Goal: Navigation & Orientation: Find specific page/section

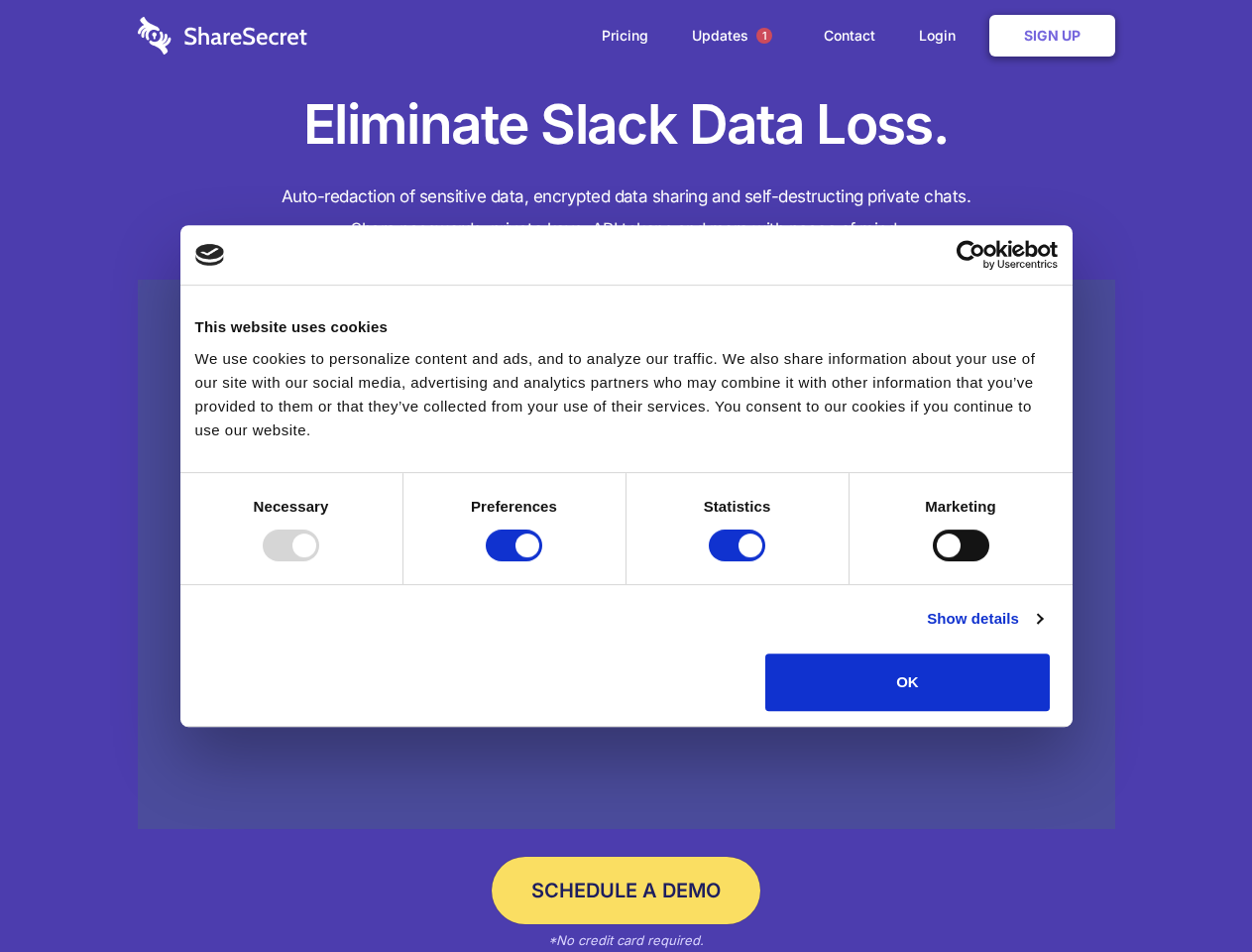
click at [319, 561] on div at bounding box center [291, 545] width 56 height 32
click at [542, 561] on input "Preferences" at bounding box center [514, 545] width 56 height 32
checkbox input "false"
click at [739, 561] on input "Statistics" at bounding box center [737, 545] width 56 height 32
checkbox input "false"
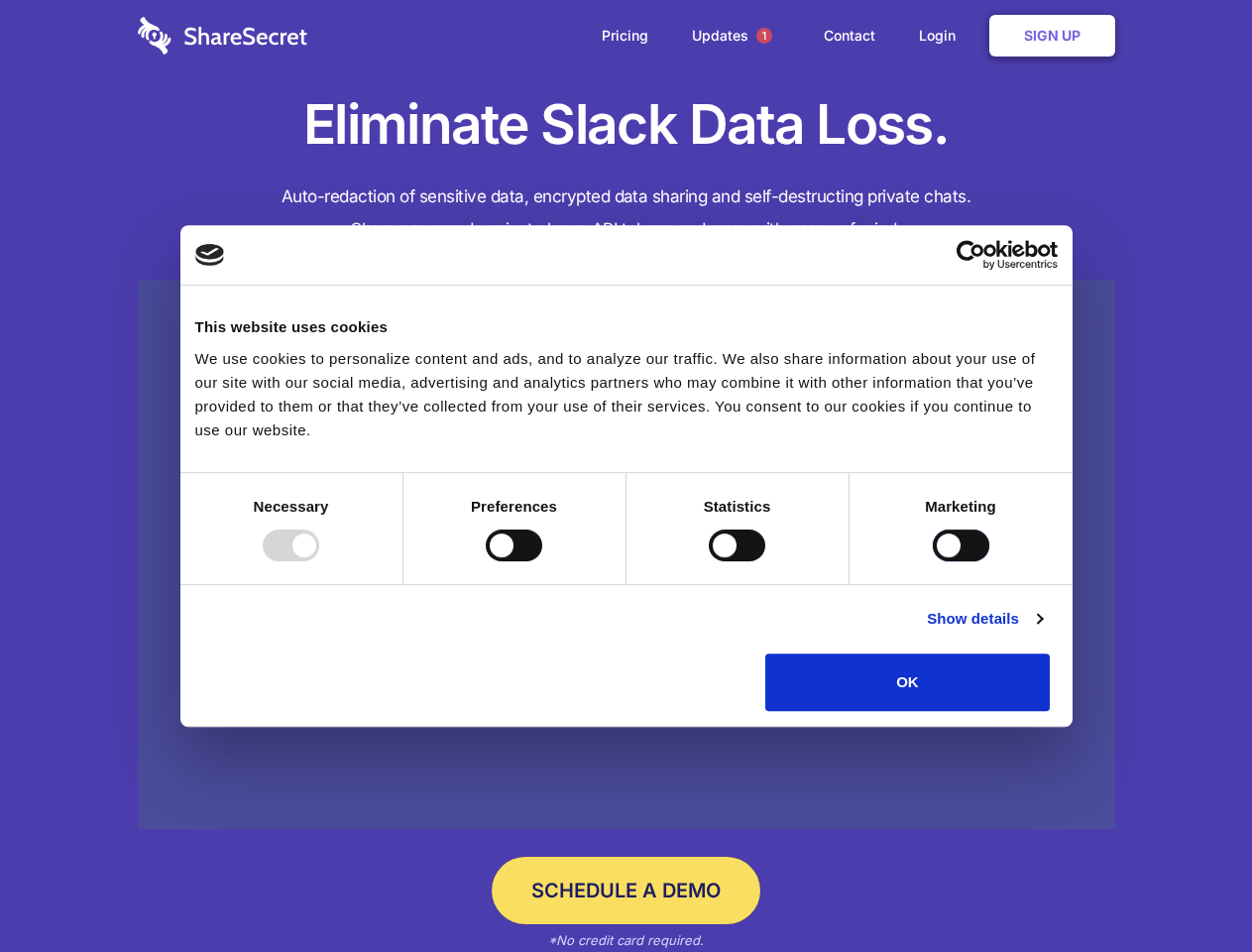
click at [933, 561] on input "Marketing" at bounding box center [961, 545] width 56 height 32
checkbox input "true"
click at [1042, 630] on link "Show details" at bounding box center [984, 619] width 115 height 24
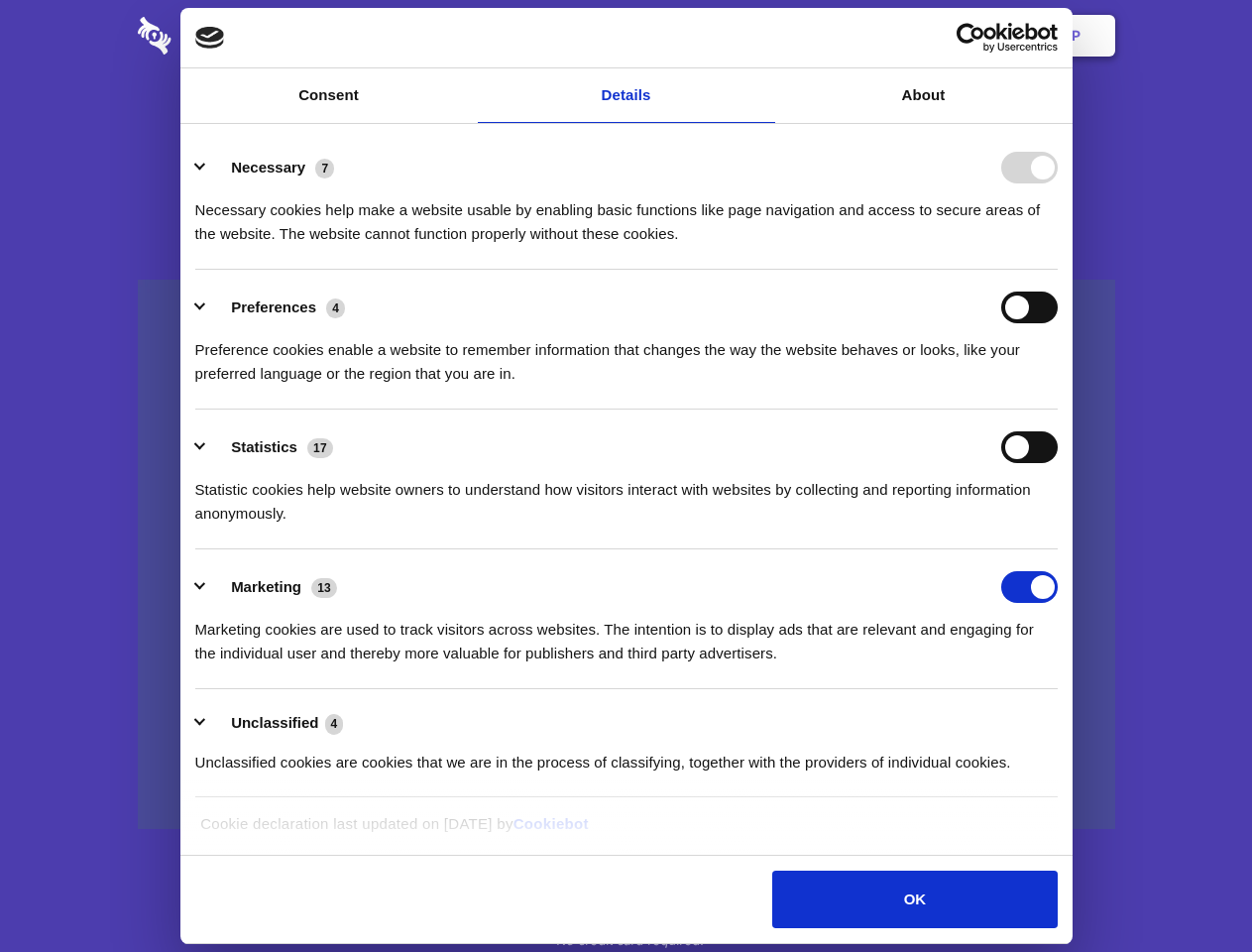
click at [1058, 270] on li "Necessary 7 Necessary cookies help make a website usable by enabling basic func…" at bounding box center [626, 200] width 862 height 140
click at [763, 36] on span "1" at bounding box center [764, 36] width 16 height 16
